Goal: Find contact information: Find contact information

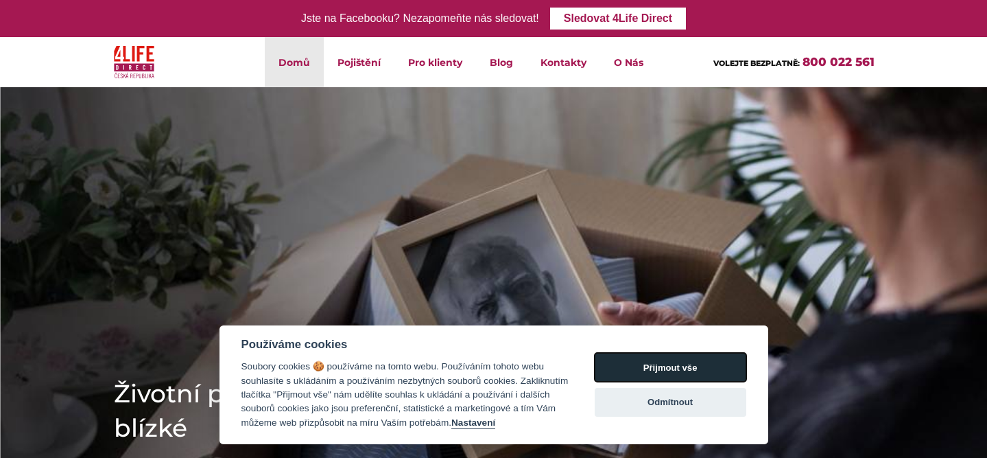
click at [637, 355] on button "Přijmout vše" at bounding box center [671, 367] width 152 height 29
checkbox input "true"
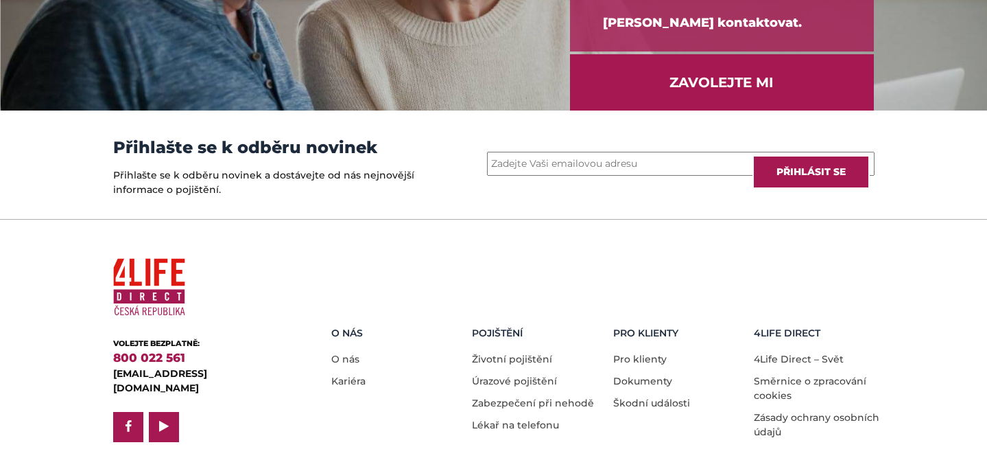
scroll to position [1968, 0]
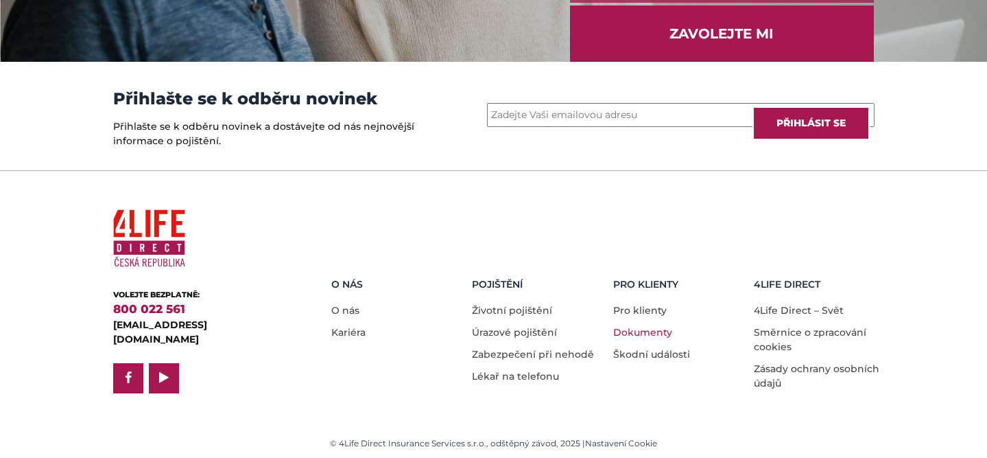
click at [643, 335] on link "Dokumenty" at bounding box center [642, 332] width 59 height 12
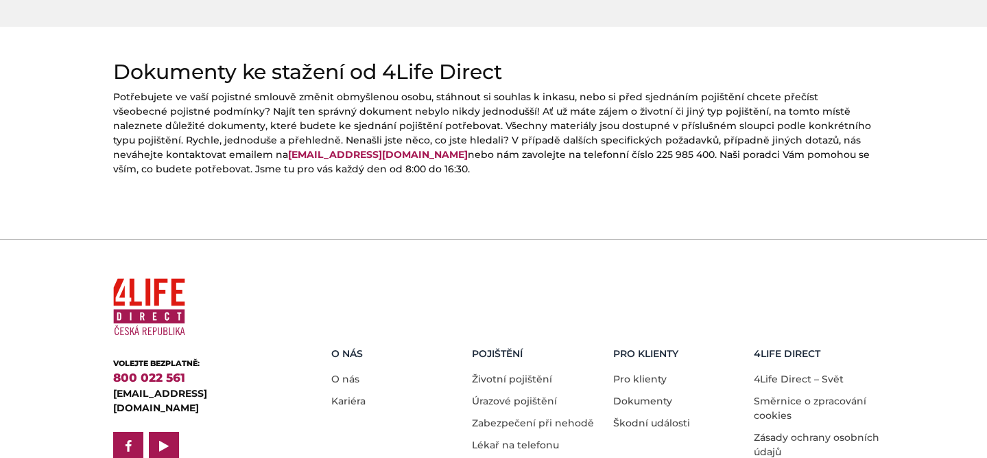
scroll to position [727, 0]
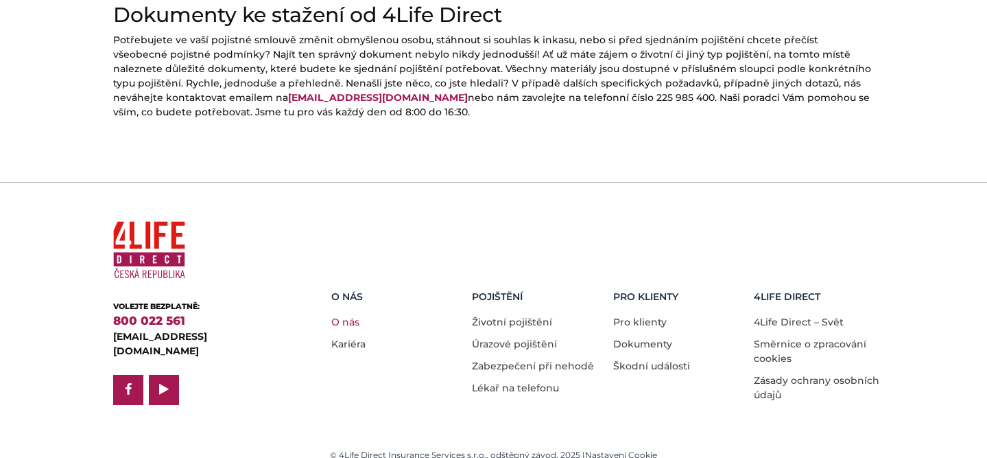
click at [353, 316] on link "O nás" at bounding box center [345, 322] width 28 height 12
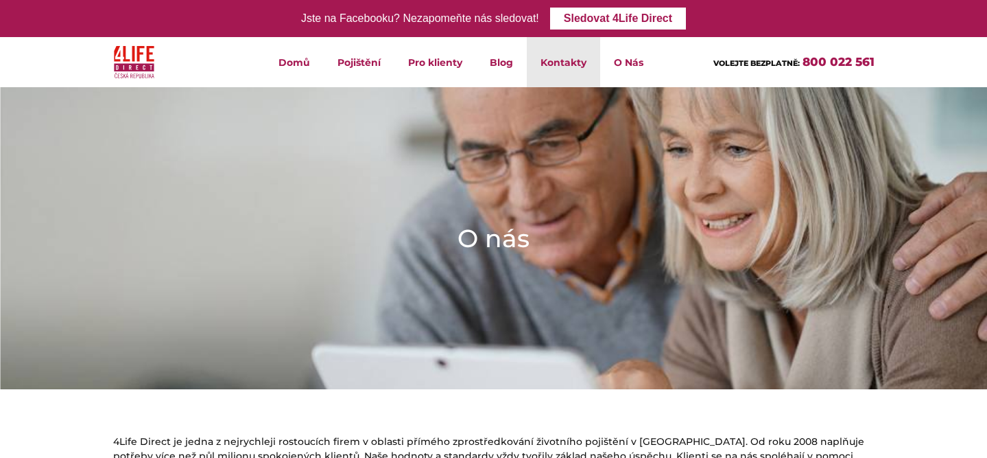
click at [567, 62] on link "Kontakty" at bounding box center [563, 62] width 73 height 50
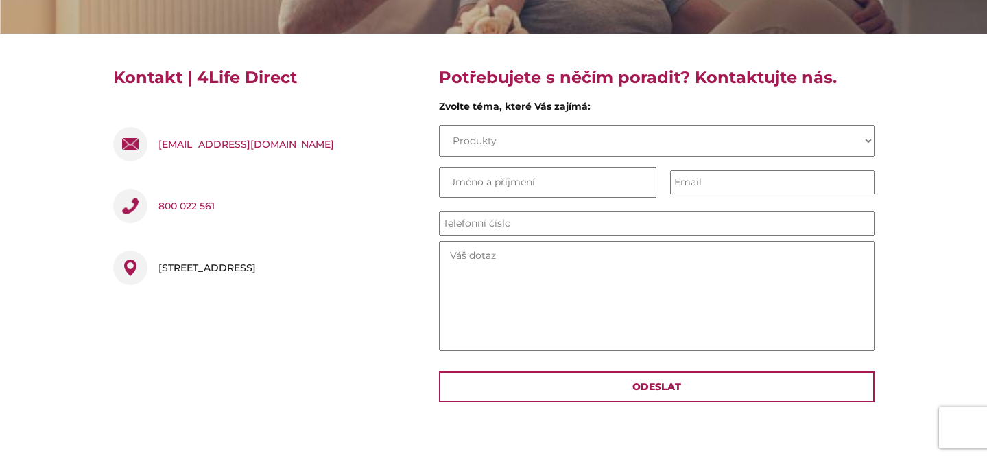
scroll to position [285, 0]
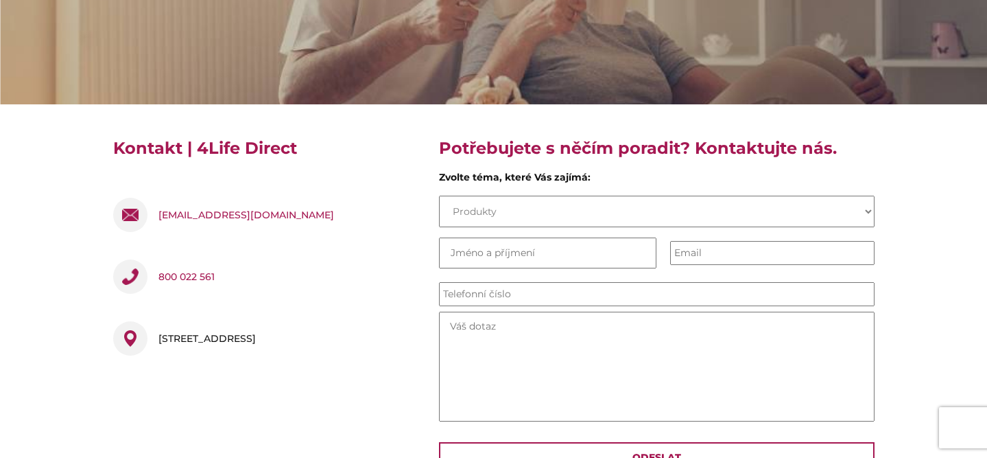
drag, startPoint x: 357, startPoint y: 348, endPoint x: 153, endPoint y: 342, distance: 203.8
click at [153, 342] on div "[STREET_ADDRESS]" at bounding box center [265, 341] width 305 height 62
copy div "[STREET_ADDRESS]"
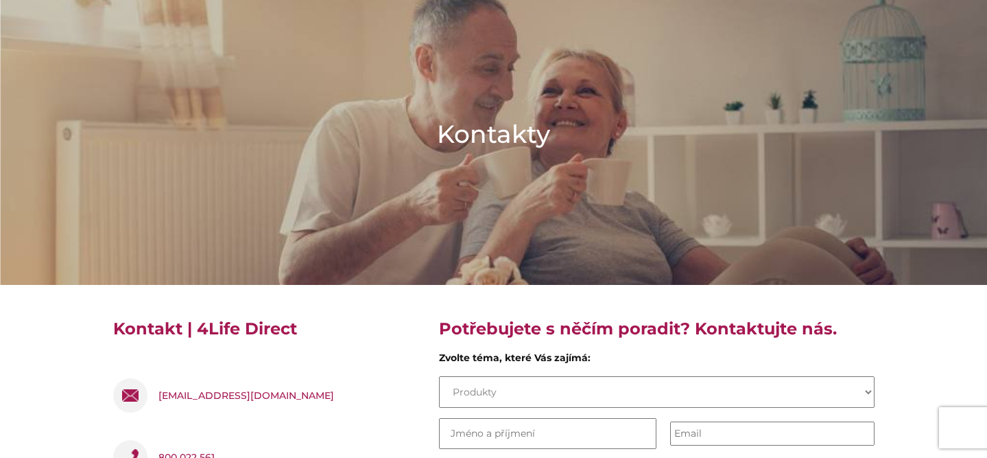
scroll to position [0, 0]
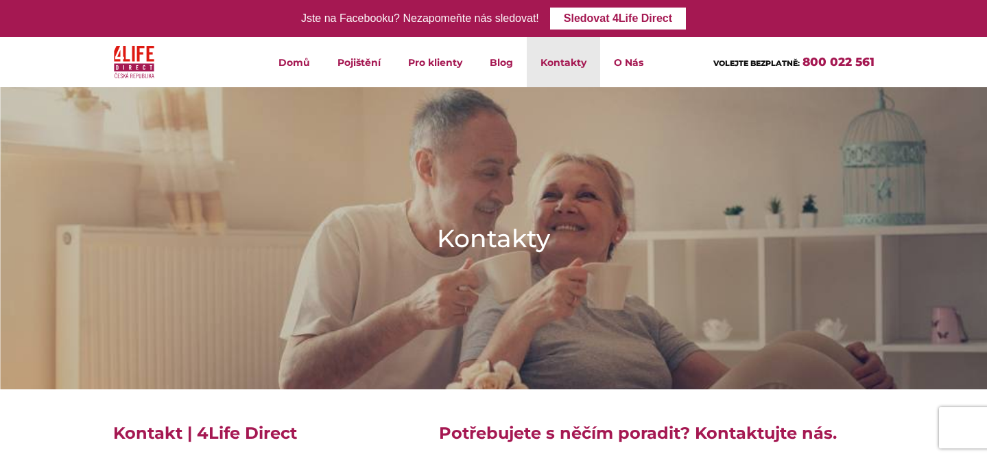
click at [130, 70] on img at bounding box center [134, 62] width 41 height 39
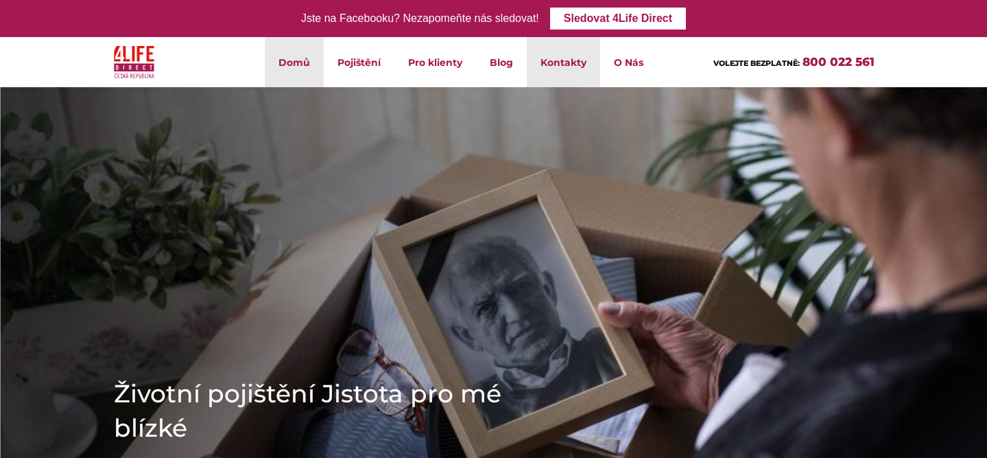
click at [559, 60] on link "Kontakty" at bounding box center [563, 62] width 73 height 50
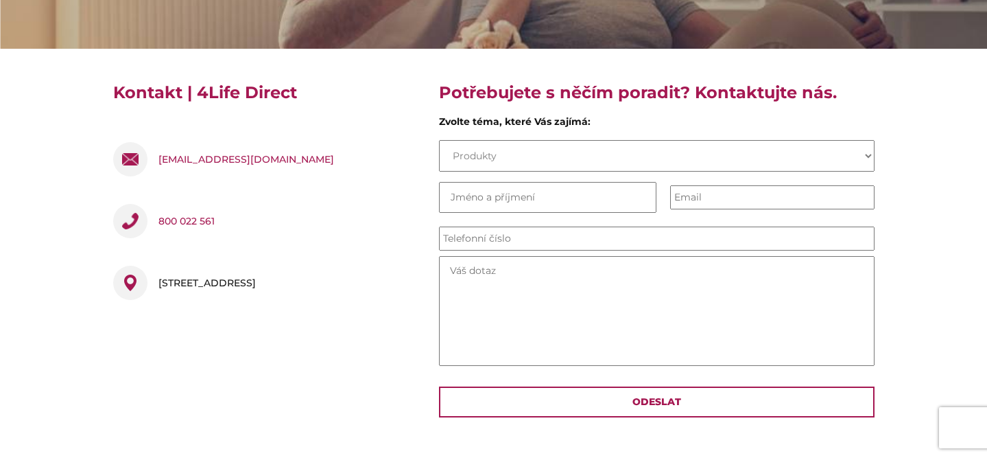
scroll to position [340, 0]
drag, startPoint x: 313, startPoint y: 286, endPoint x: 163, endPoint y: 285, distance: 150.2
click at [163, 285] on div "[STREET_ADDRESS]" at bounding box center [206, 283] width 97 height 34
click at [256, 285] on div "[STREET_ADDRESS]" at bounding box center [206, 283] width 97 height 34
drag, startPoint x: 312, startPoint y: 285, endPoint x: 159, endPoint y: 284, distance: 153.0
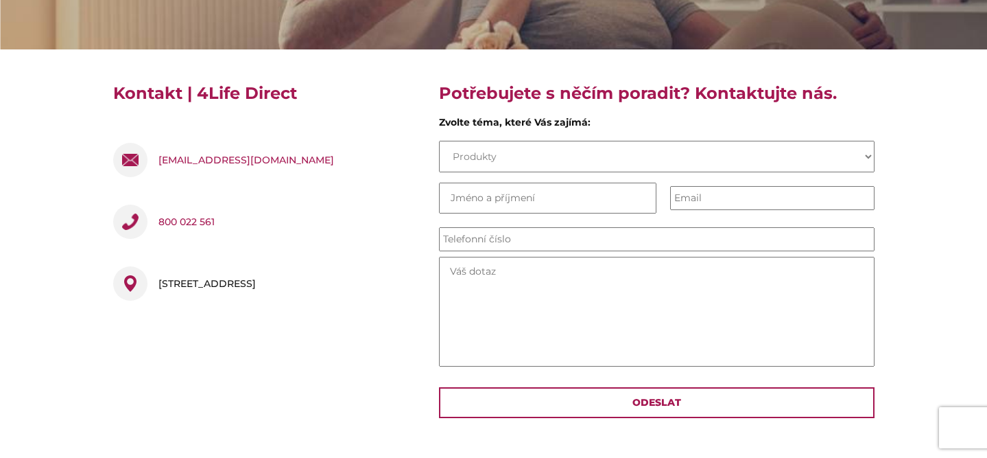
click at [159, 284] on div "[STREET_ADDRESS]" at bounding box center [206, 283] width 97 height 34
copy div "[STREET_ADDRESS]"
